Goal: Information Seeking & Learning: Learn about a topic

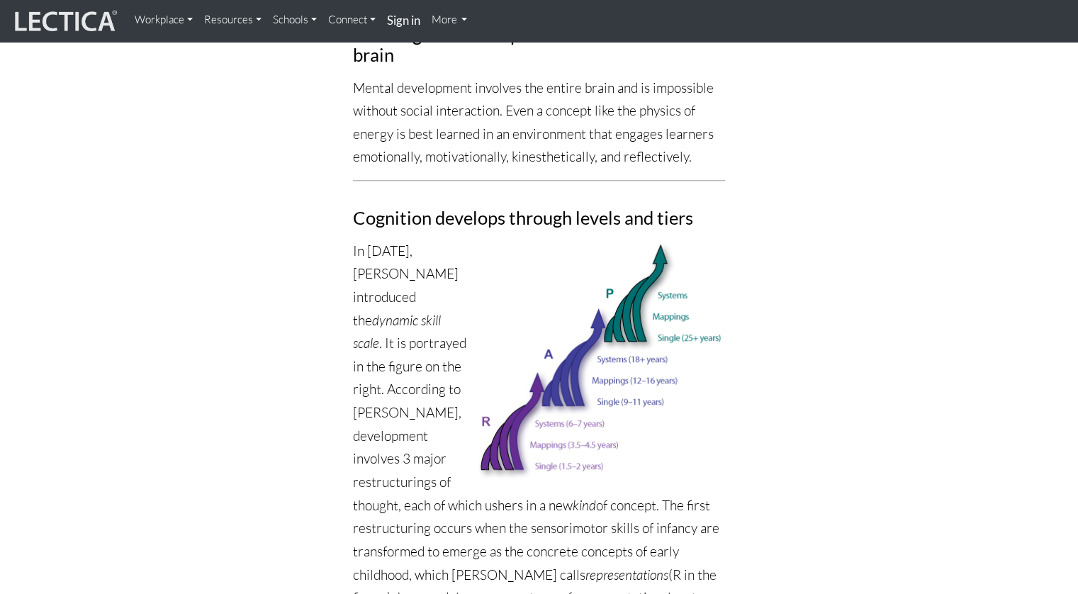
scroll to position [851, 0]
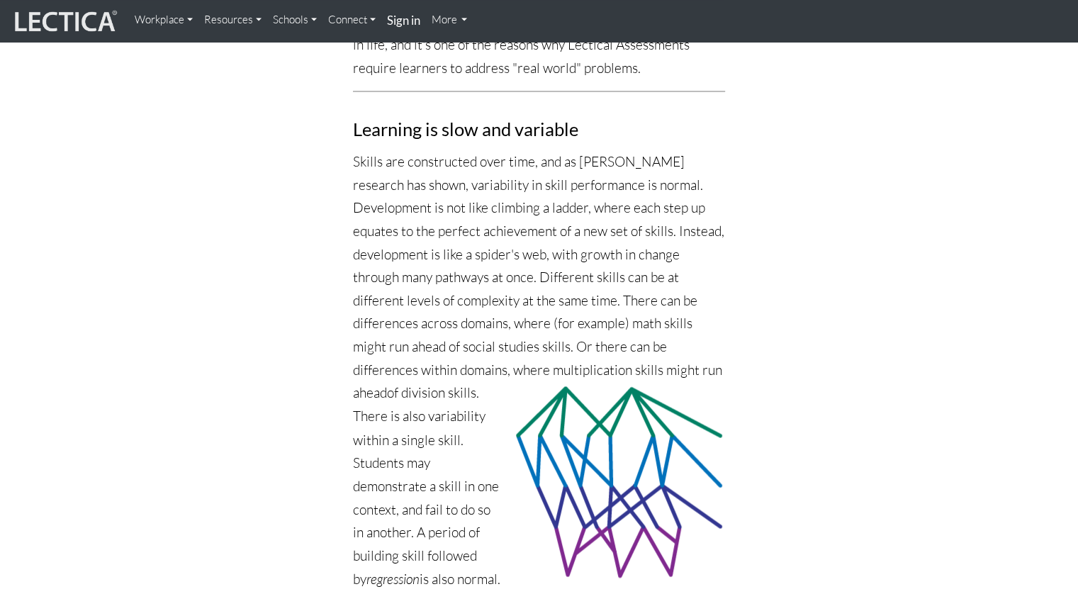
scroll to position [2315, 0]
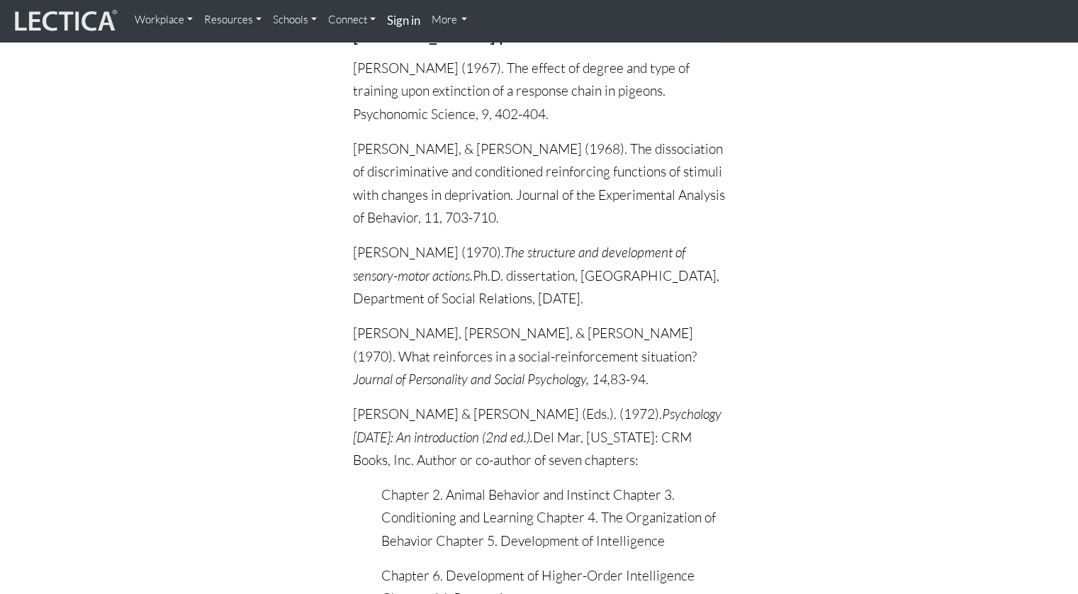
scroll to position [3520, 0]
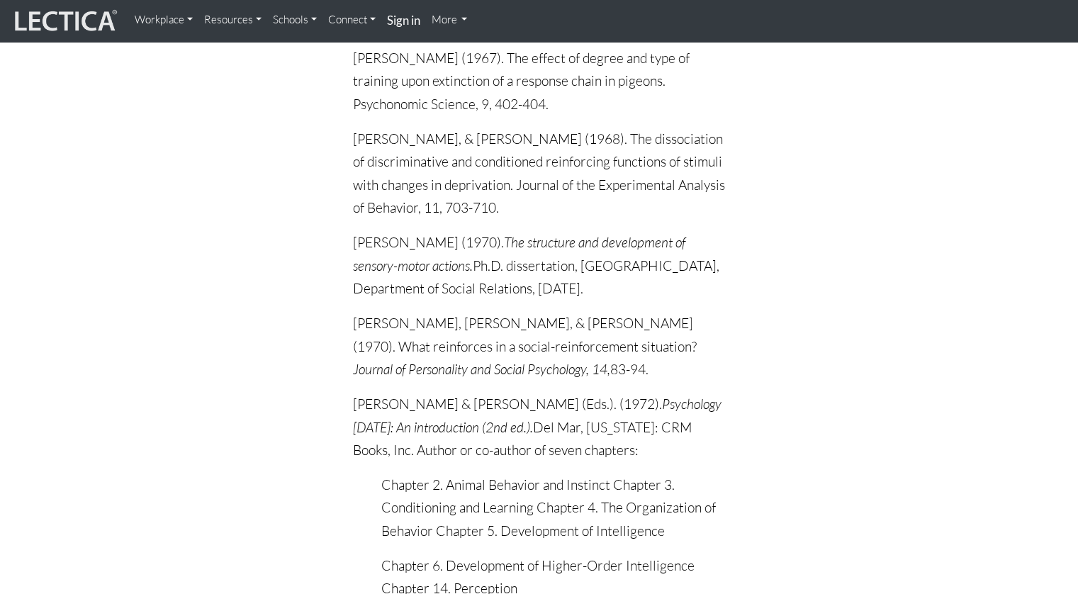
drag, startPoint x: 408, startPoint y: 79, endPoint x: 360, endPoint y: 78, distance: 48.2
click at [360, 128] on p "Fischer, K.W., & Fantino, E. (1968). The dissociation of discriminative and con…" at bounding box center [539, 174] width 372 height 93
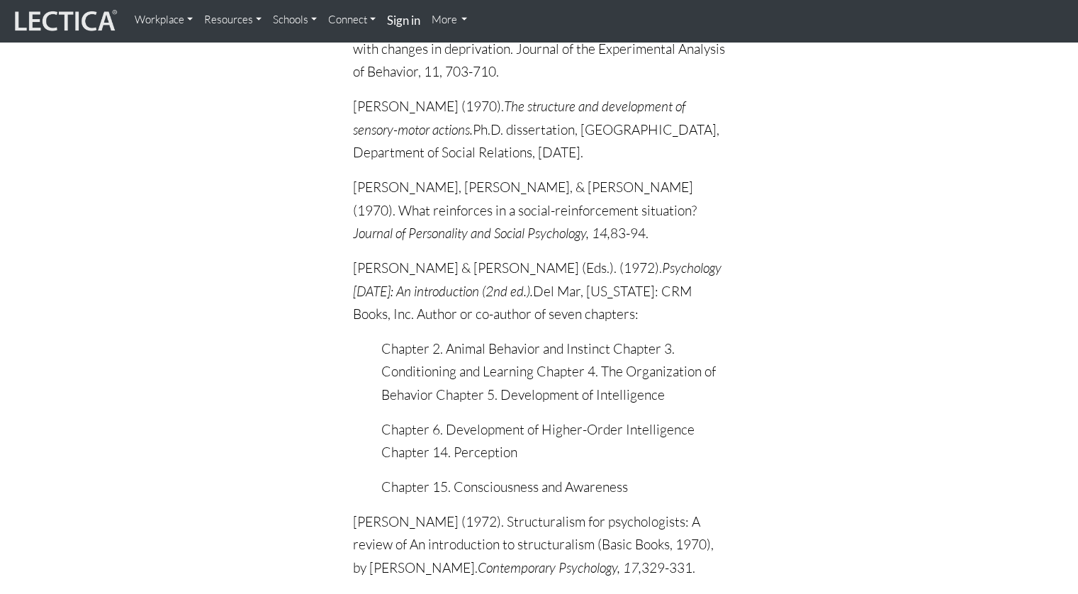
scroll to position [3662, 0]
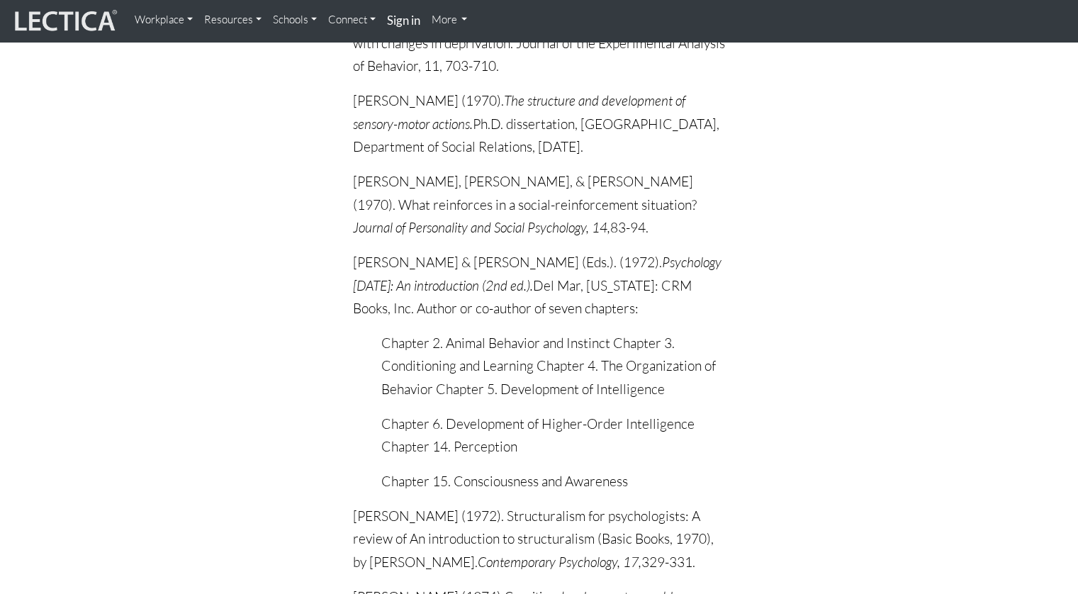
drag, startPoint x: 357, startPoint y: 79, endPoint x: 328, endPoint y: 79, distance: 29.8
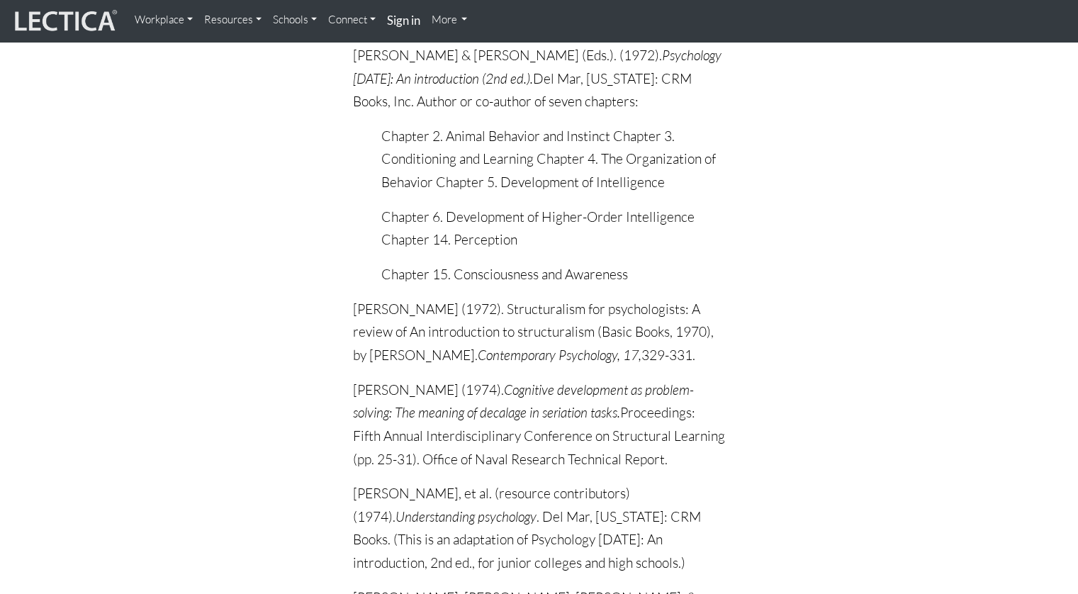
scroll to position [3875, 0]
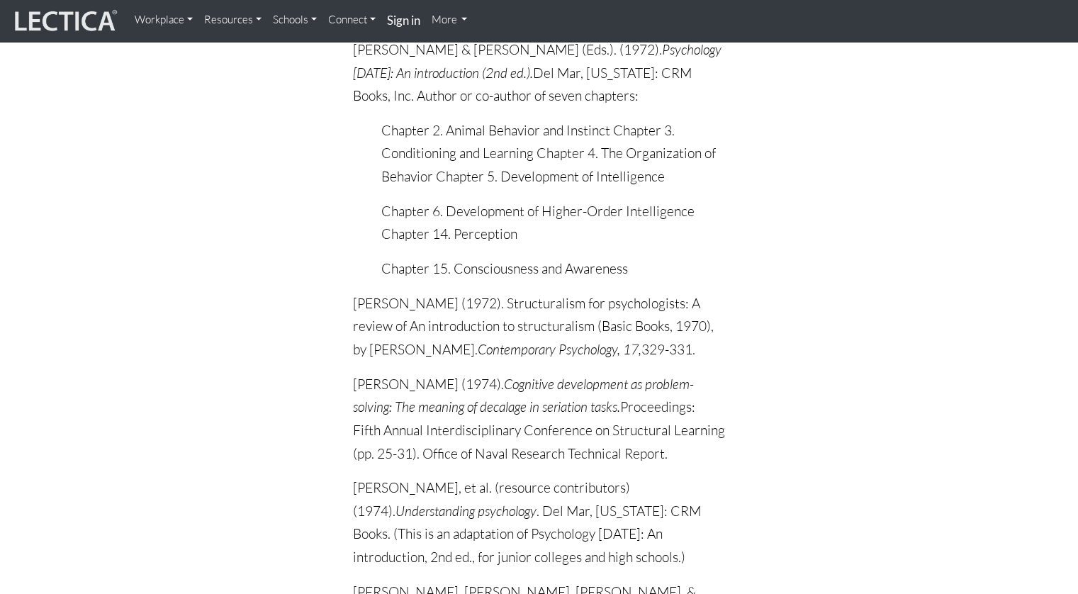
drag, startPoint x: 327, startPoint y: 79, endPoint x: 313, endPoint y: 79, distance: 14.2
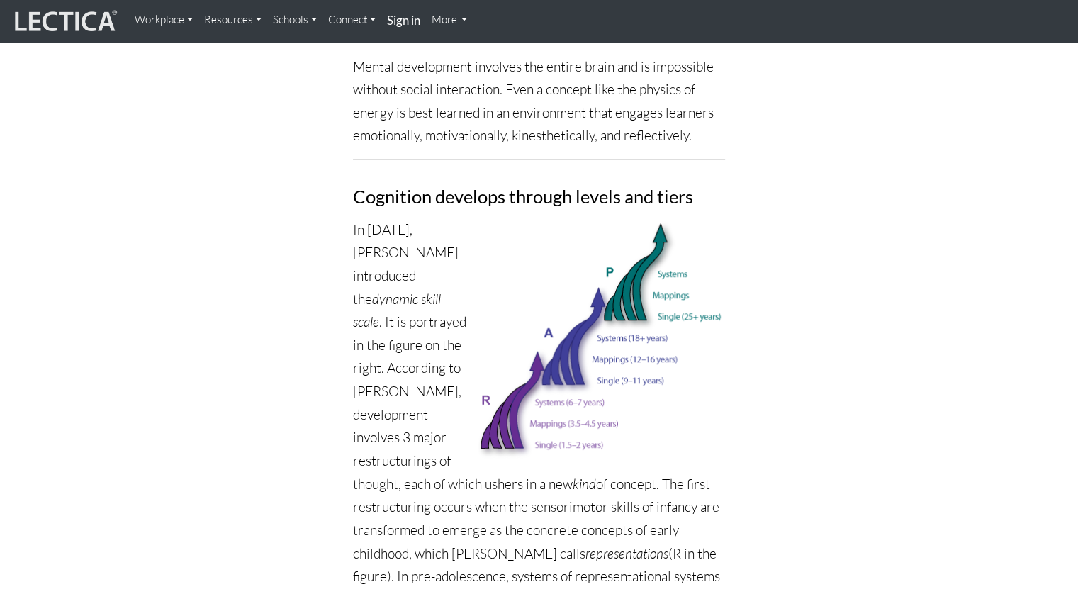
scroll to position [909, 0]
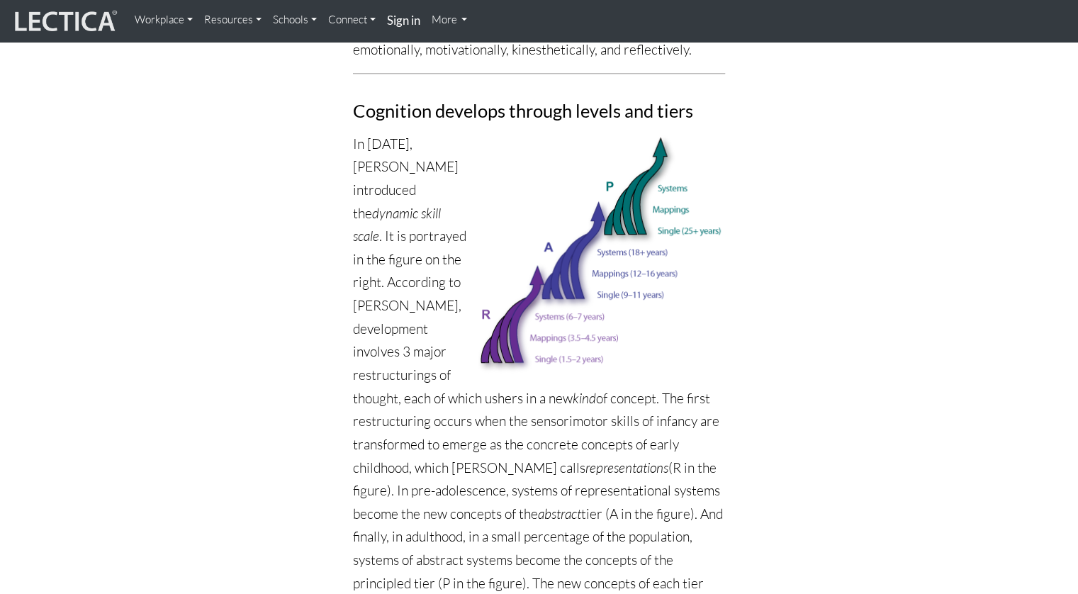
drag, startPoint x: 371, startPoint y: 345, endPoint x: 346, endPoint y: 348, distance: 25.8
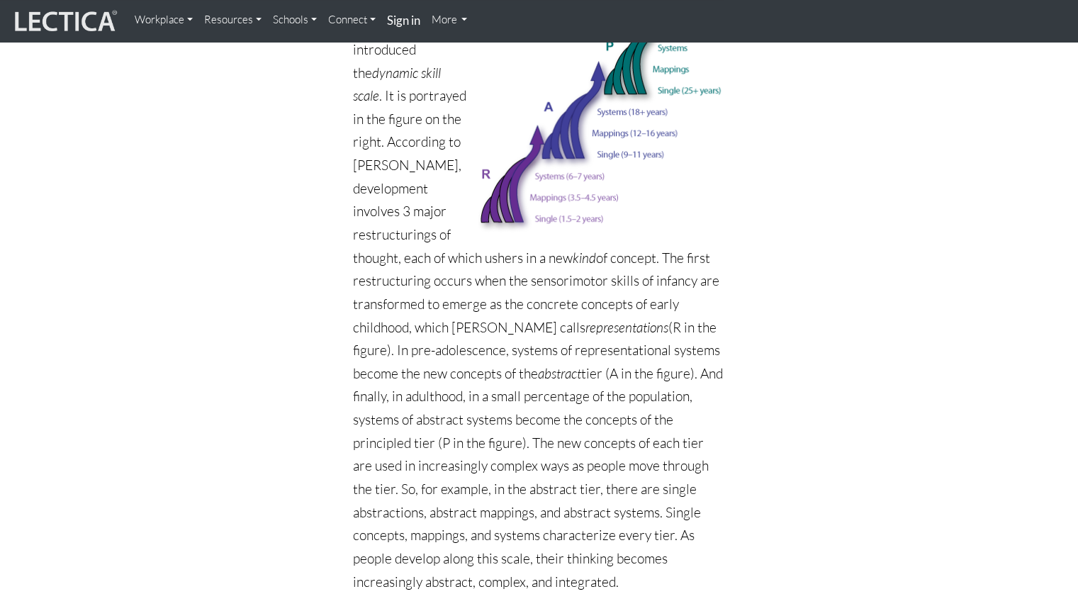
scroll to position [980, 0]
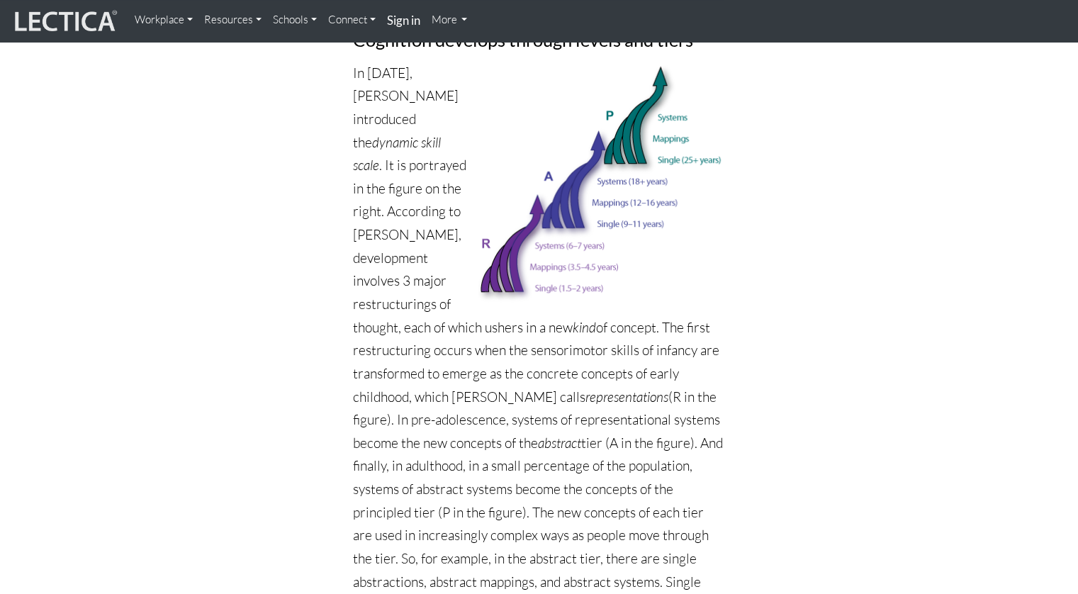
click at [449, 17] on link "More" at bounding box center [449, 20] width 47 height 28
click at [365, 24] on link "Connect" at bounding box center [352, 20] width 59 height 28
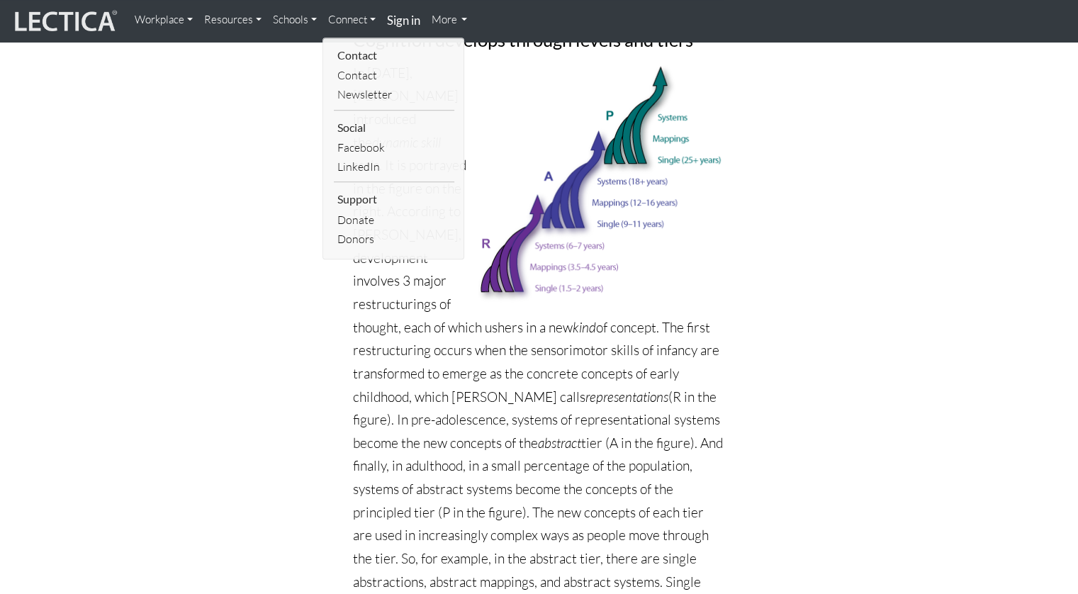
click at [292, 22] on link "Schools" at bounding box center [294, 20] width 55 height 28
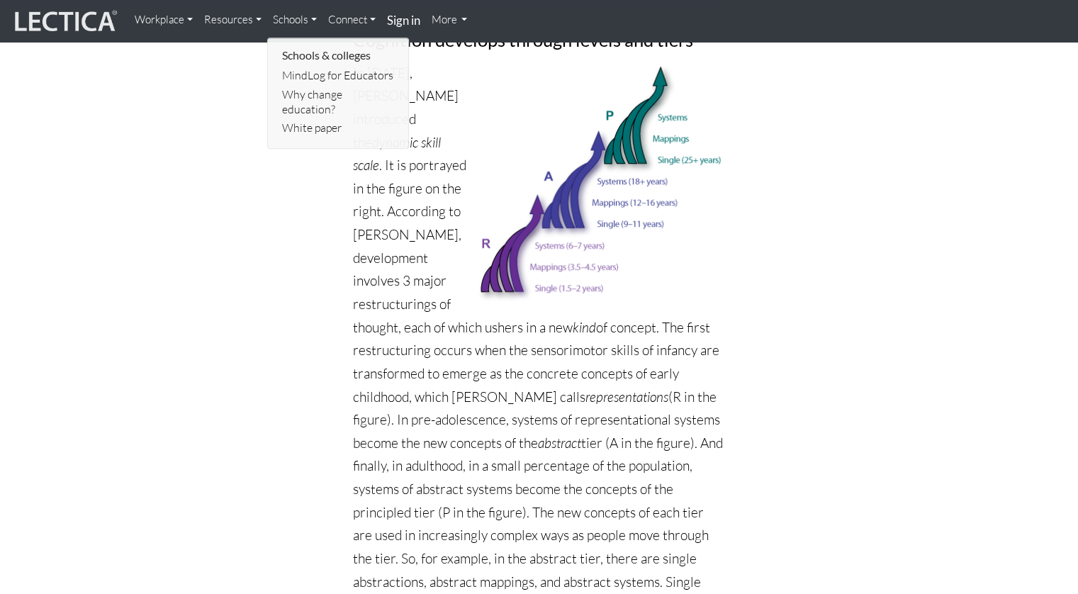
click at [262, 20] on link "Resources" at bounding box center [232, 20] width 69 height 28
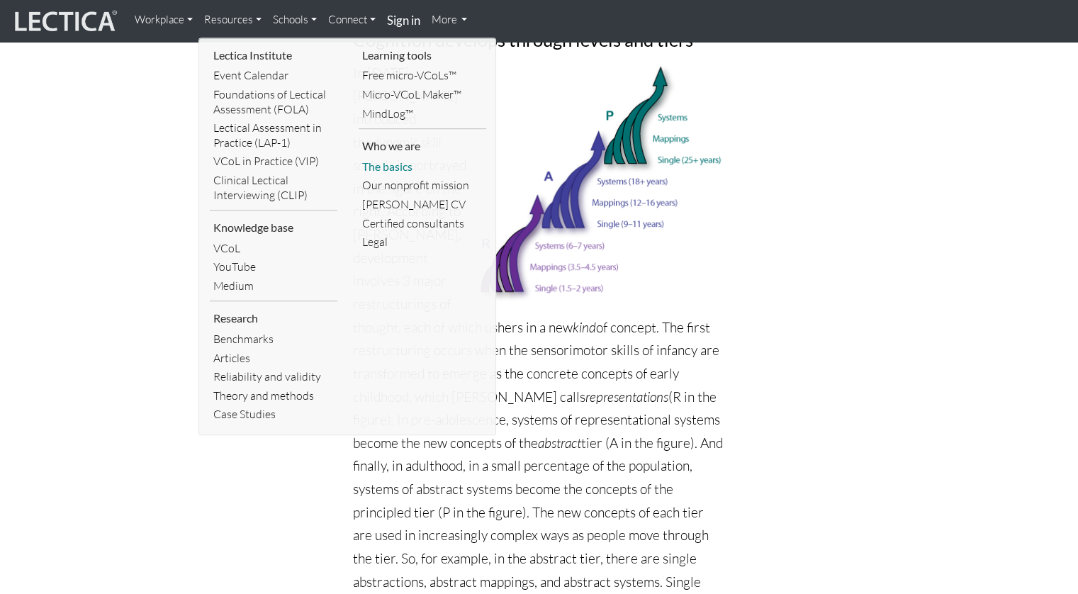
click at [386, 160] on link "The basics" at bounding box center [423, 166] width 128 height 19
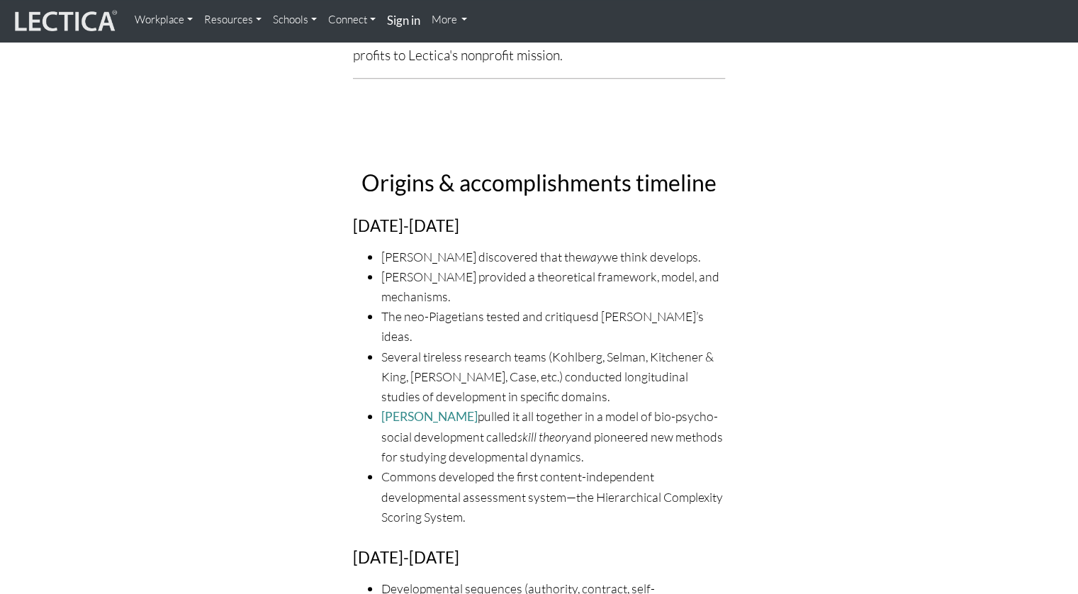
scroll to position [496, 0]
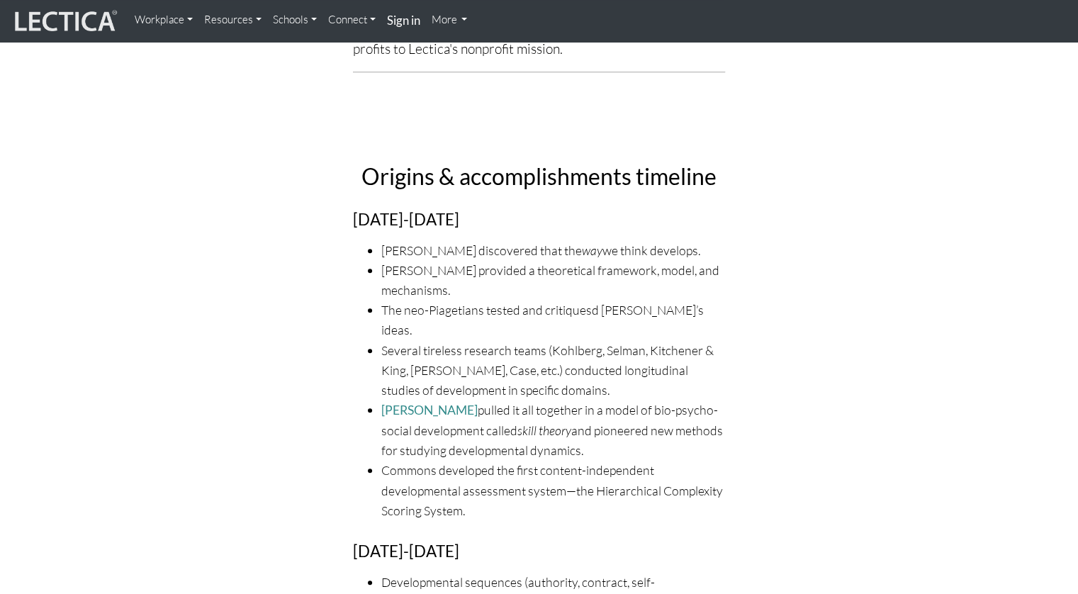
drag, startPoint x: 371, startPoint y: 388, endPoint x: 583, endPoint y: 423, distance: 214.9
click at [583, 423] on li "Fischer pulled it all together in a model of bio-psycho-social development call…" at bounding box center [553, 430] width 344 height 60
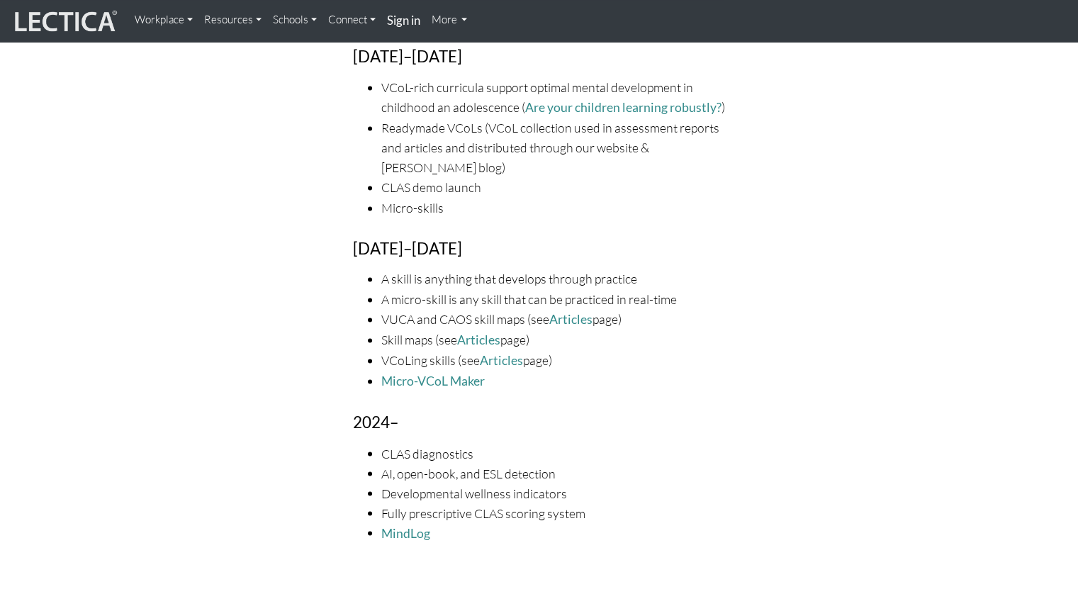
scroll to position [2268, 0]
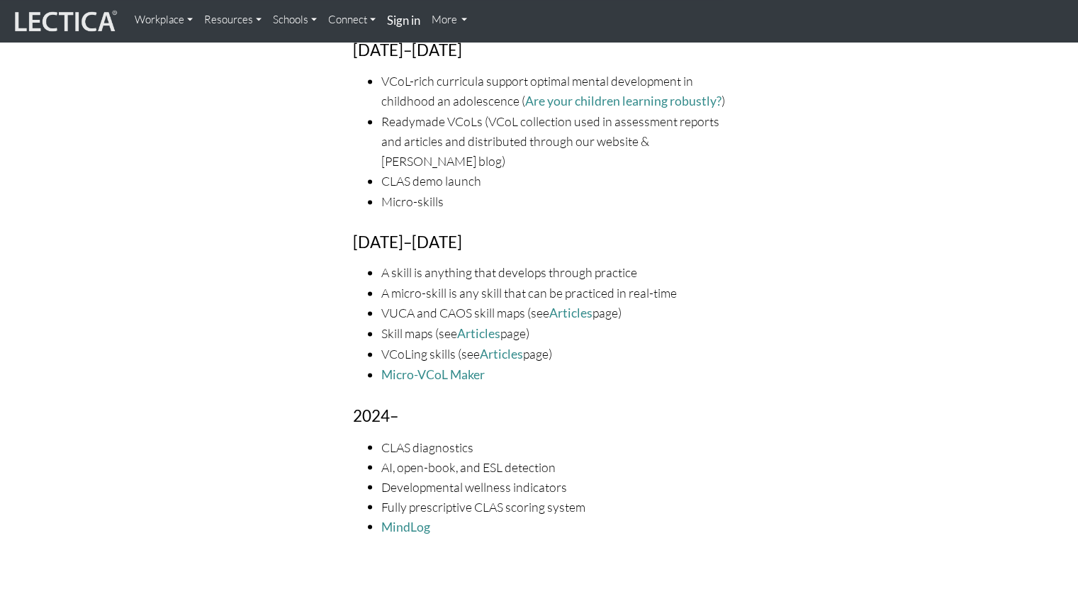
click at [230, 18] on link "Resources" at bounding box center [232, 20] width 69 height 28
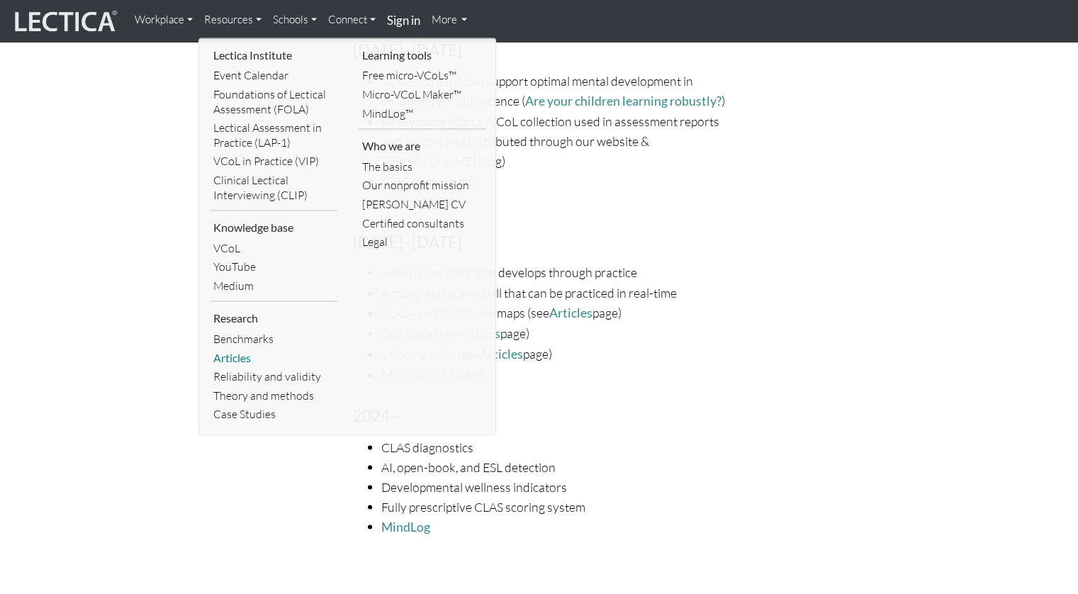
click at [220, 356] on link "Articles" at bounding box center [274, 358] width 128 height 19
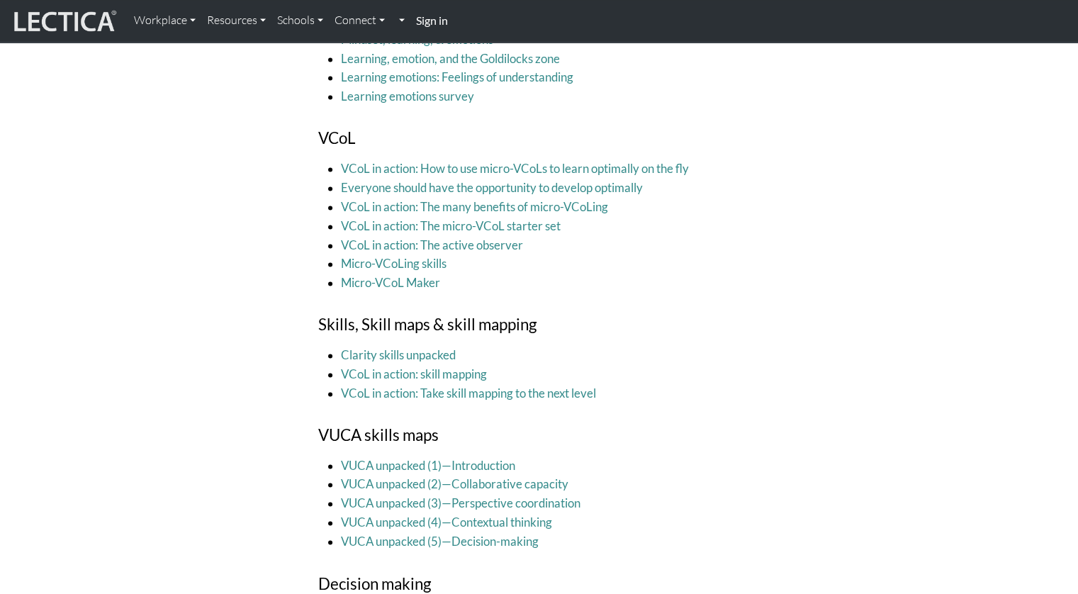
scroll to position [2127, 0]
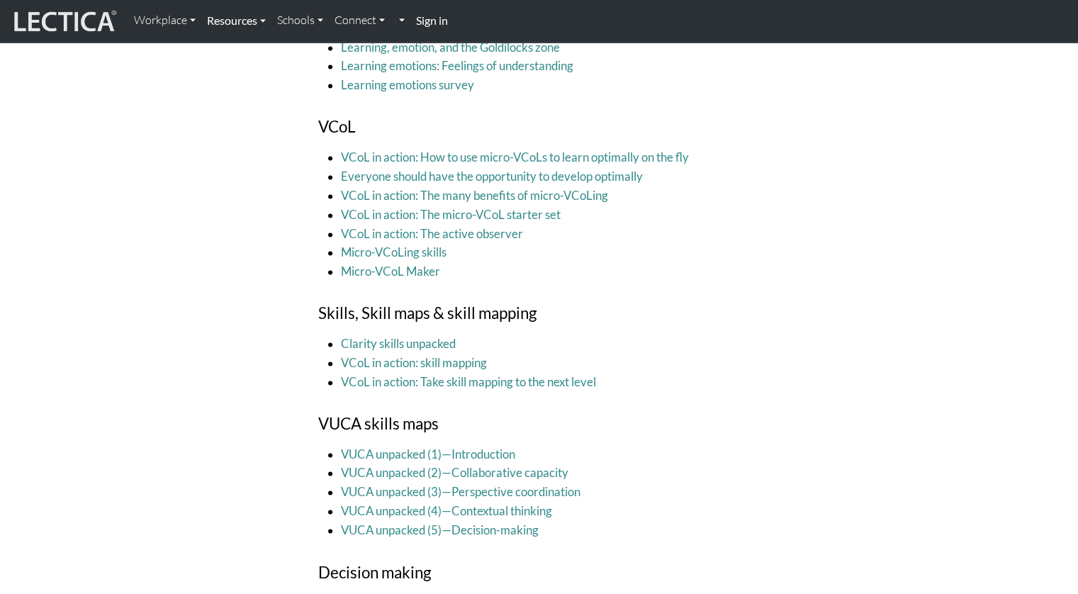
click at [249, 14] on link "Resources" at bounding box center [236, 21] width 70 height 30
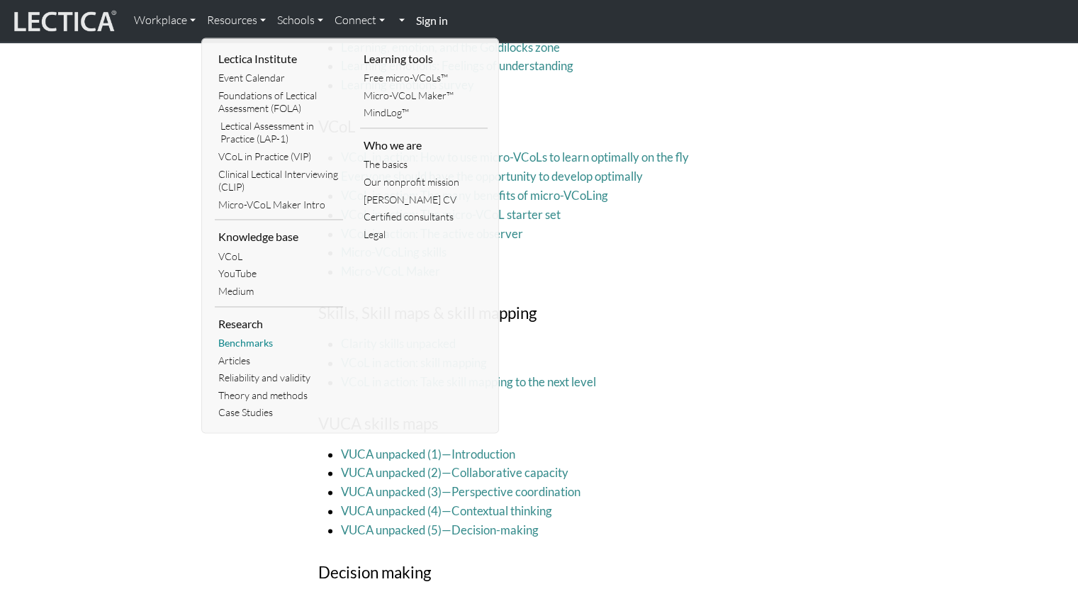
click at [232, 342] on link "Benchmarks" at bounding box center [279, 344] width 128 height 18
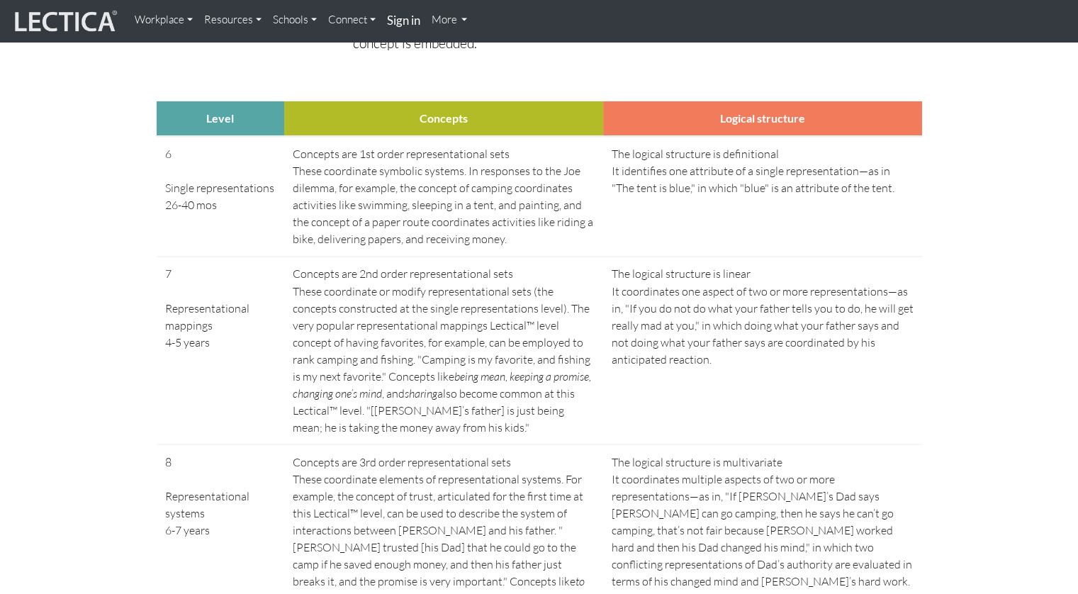
scroll to position [2410, 0]
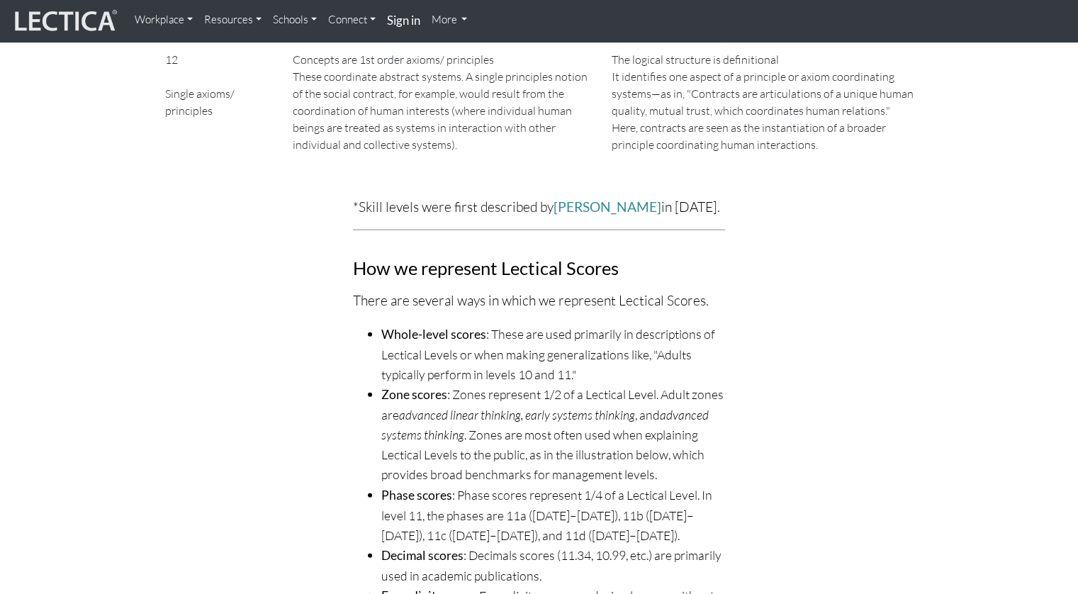
scroll to position [3746, 0]
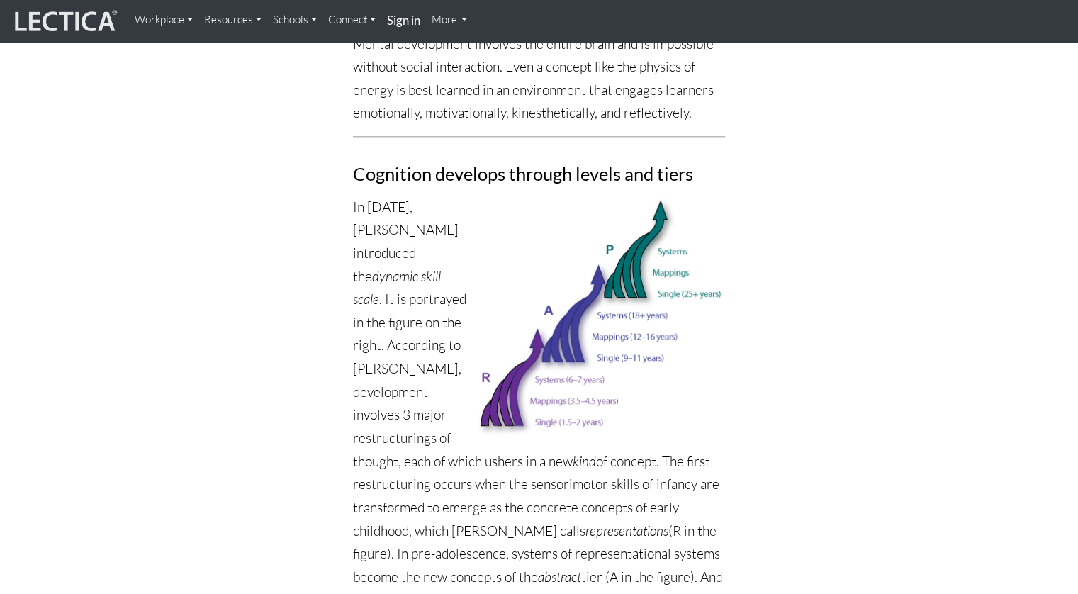
scroll to position [845, 0]
click at [374, 197] on p "In [DATE], [PERSON_NAME] introduced the dynamic skill scale . It is portrayed i…" at bounding box center [539, 498] width 372 height 602
copy p "1980"
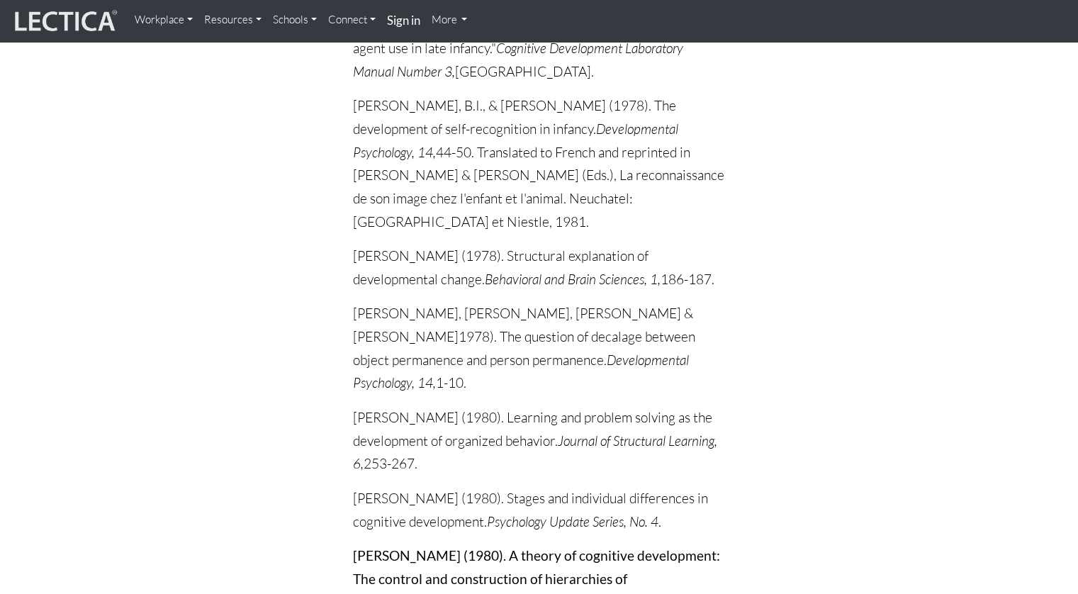
scroll to position [5428, 0]
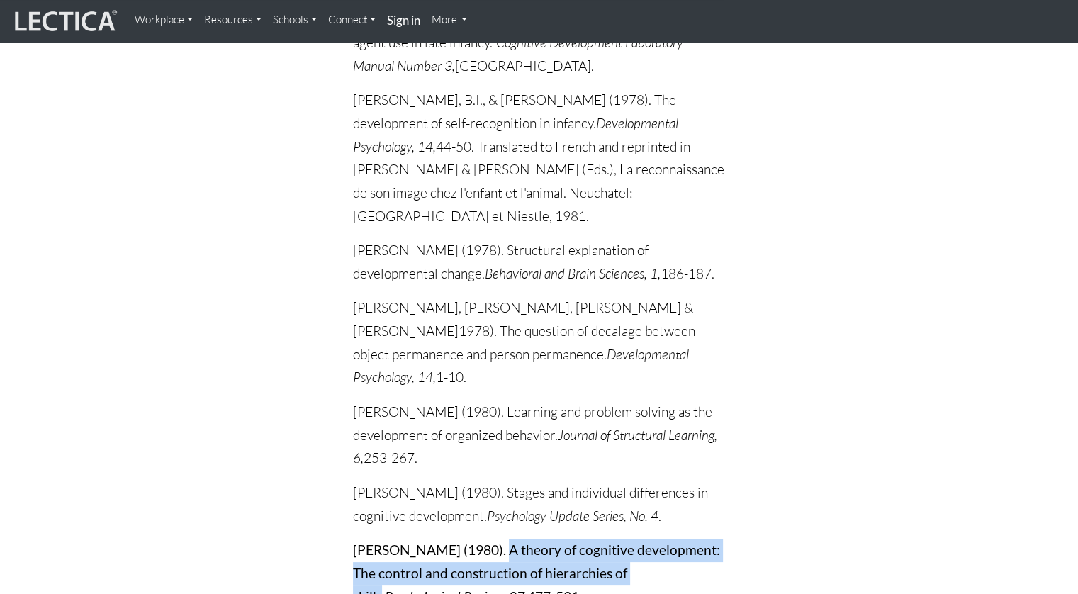
drag, startPoint x: 476, startPoint y: 299, endPoint x: 629, endPoint y: 316, distance: 153.4
click at [629, 542] on strong "Fischer, K.W. (1980). A theory of cognitive development: The control and constr…" at bounding box center [536, 573] width 367 height 62
copy strong "A theory of cognitive development: The control and construction of hierarchies …"
click at [622, 542] on strong "Fischer, K.W. (1980). A theory of cognitive development: The control and constr…" at bounding box center [536, 573] width 367 height 62
click at [581, 542] on strong "Fischer, K.W. (1980). A theory of cognitive development: The control and constr…" at bounding box center [536, 573] width 367 height 62
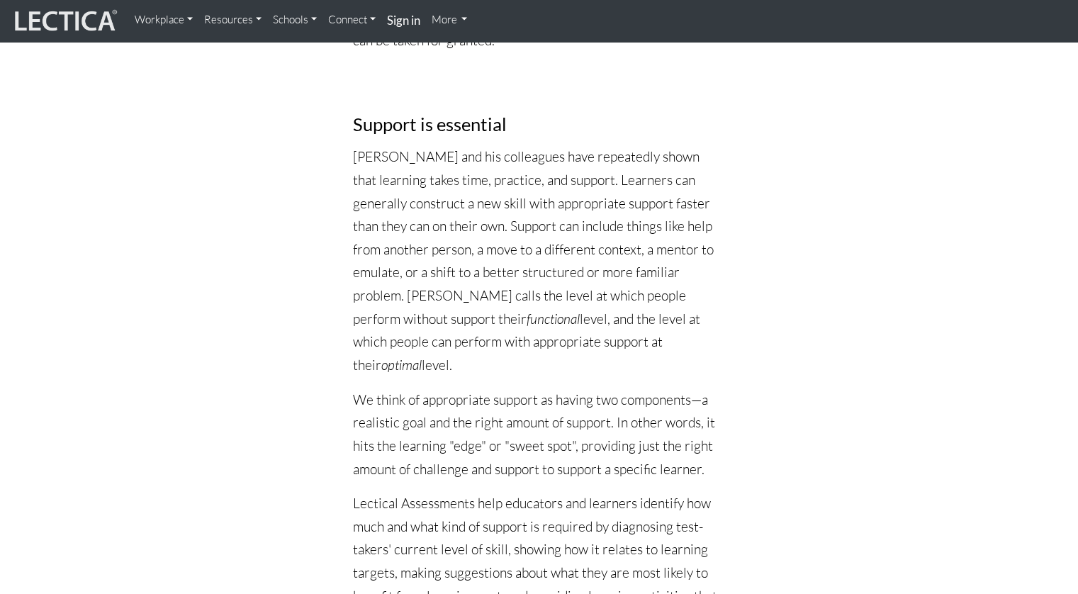
scroll to position [2862, 0]
